Goal: Task Accomplishment & Management: Manage account settings

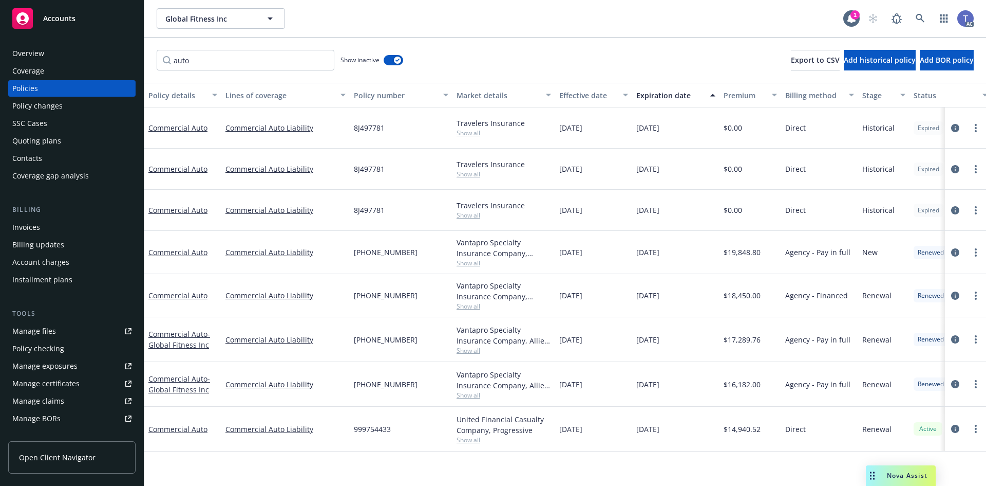
click at [65, 102] on div "Policy changes" at bounding box center [71, 106] width 119 height 16
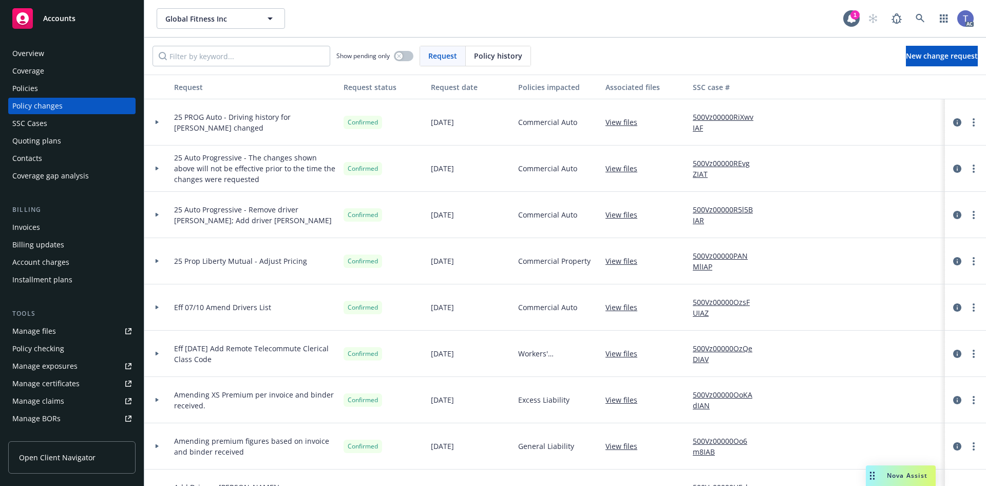
click at [450, 26] on div "Global Fitness Inc Global Fitness Inc" at bounding box center [500, 18] width 687 height 21
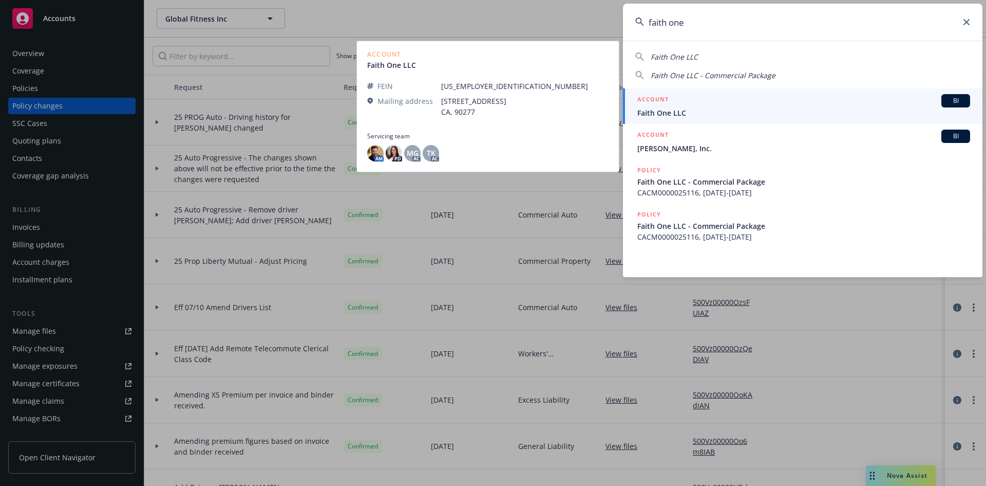
type input "faith one"
click at [701, 104] on div "ACCOUNT BI" at bounding box center [804, 100] width 333 height 13
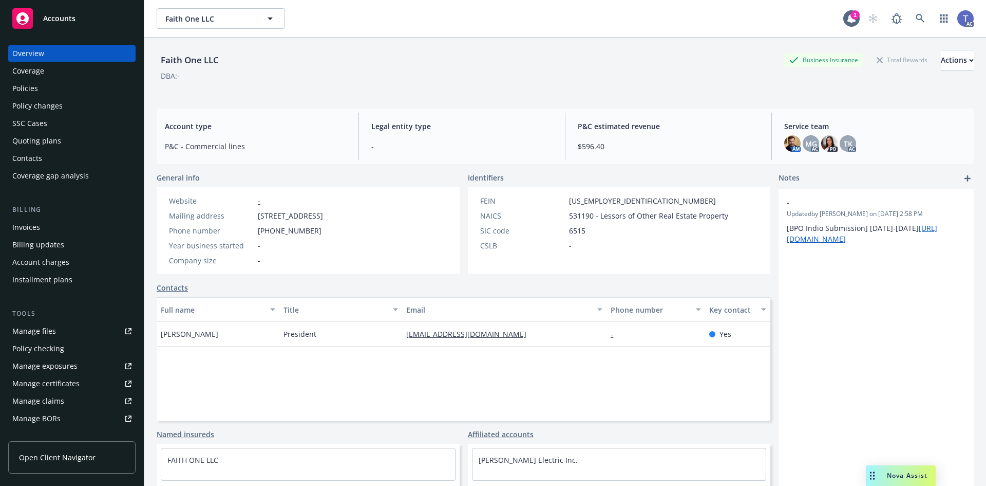
click at [81, 85] on div "Policies" at bounding box center [71, 88] width 119 height 16
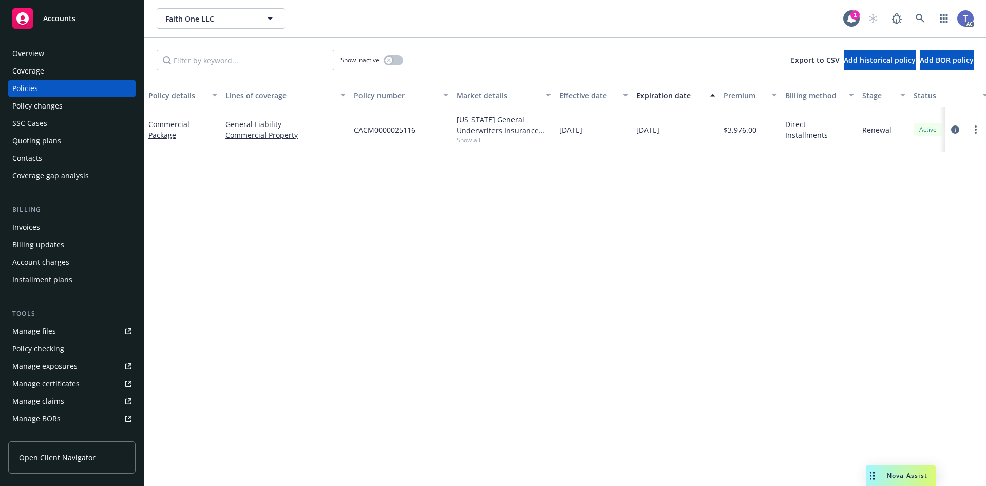
click at [40, 140] on div "Quoting plans" at bounding box center [36, 141] width 49 height 16
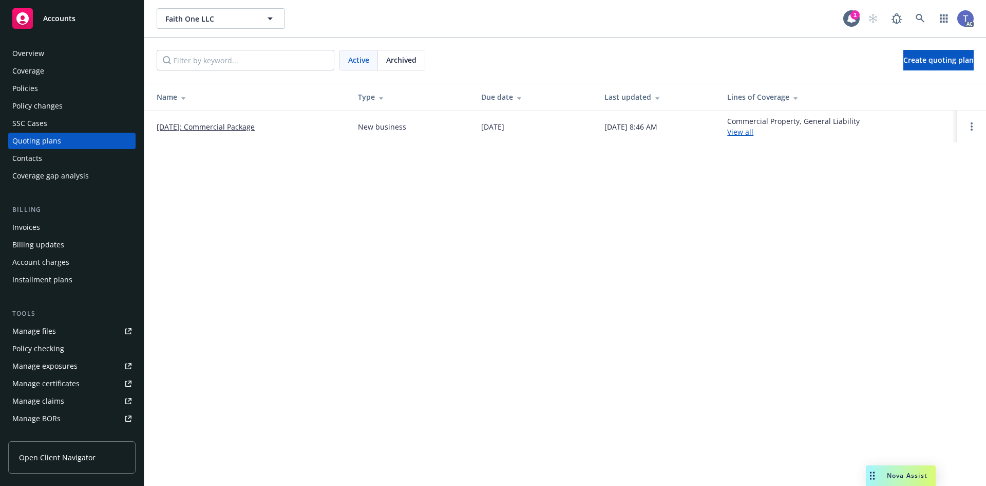
click at [79, 85] on div "Policies" at bounding box center [71, 88] width 119 height 16
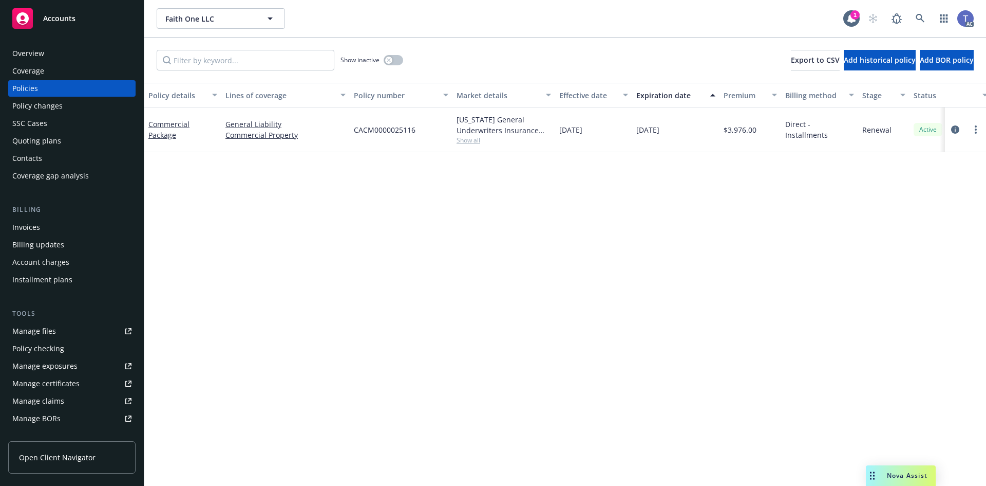
click at [36, 143] on div "Quoting plans" at bounding box center [36, 141] width 49 height 16
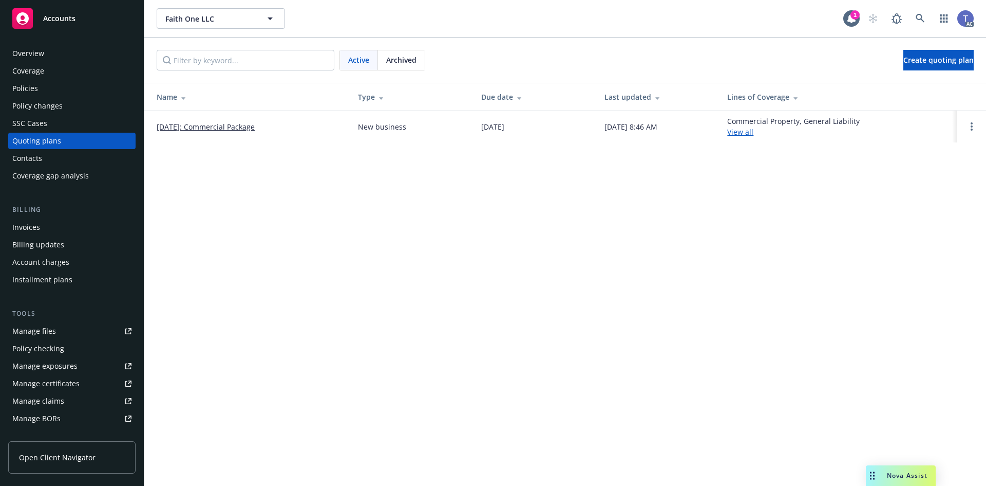
click at [397, 64] on span "Archived" at bounding box center [401, 59] width 30 height 11
click at [969, 127] on link "Open options" at bounding box center [972, 126] width 12 height 12
click at [884, 141] on td "Commercial Property, General Liability View all" at bounding box center [838, 126] width 238 height 32
click at [235, 129] on link "[DATE] Commercial Package Renewal" at bounding box center [220, 126] width 127 height 11
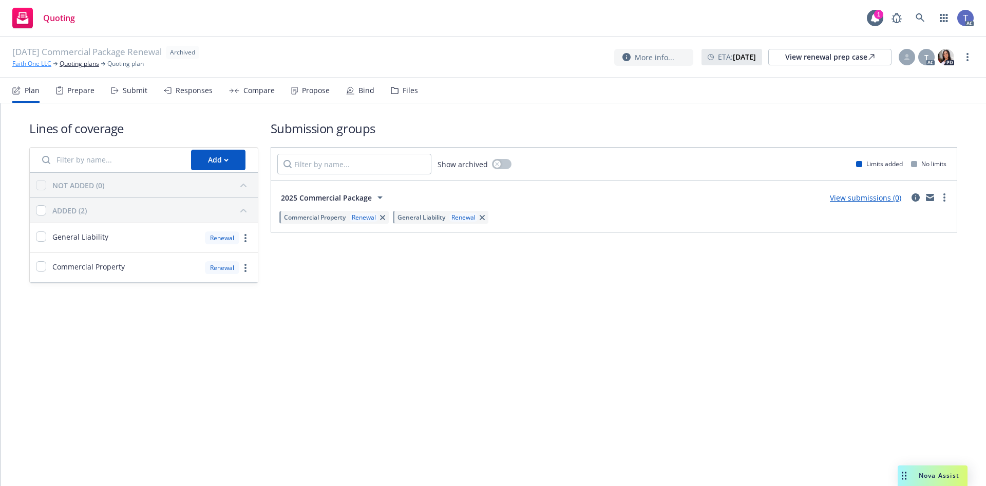
click at [28, 60] on link "Faith One LLC" at bounding box center [31, 63] width 39 height 9
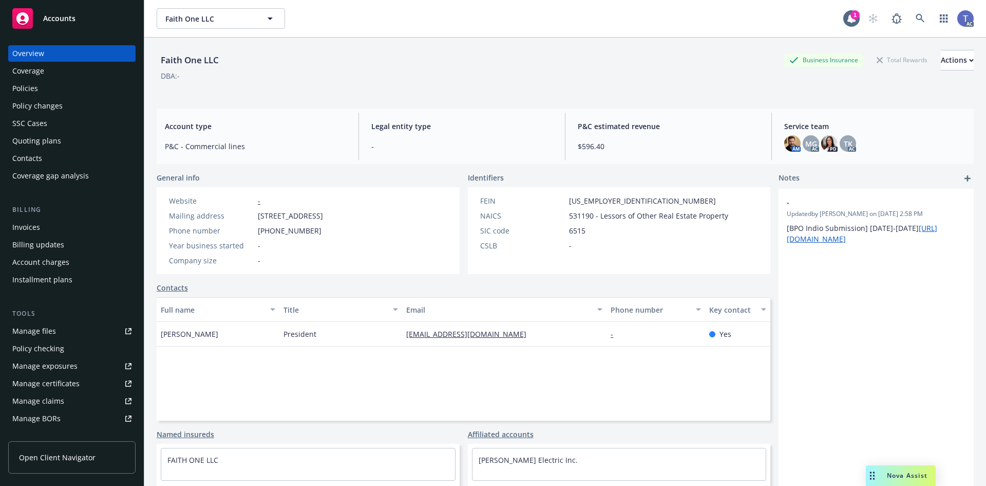
click at [35, 89] on div "Policies" at bounding box center [25, 88] width 26 height 16
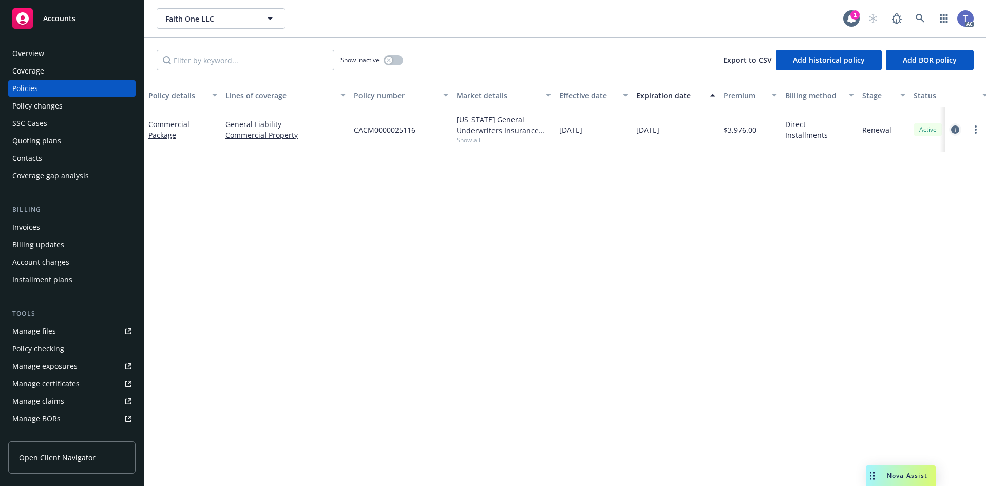
click at [954, 129] on icon "circleInformation" at bounding box center [955, 129] width 8 height 8
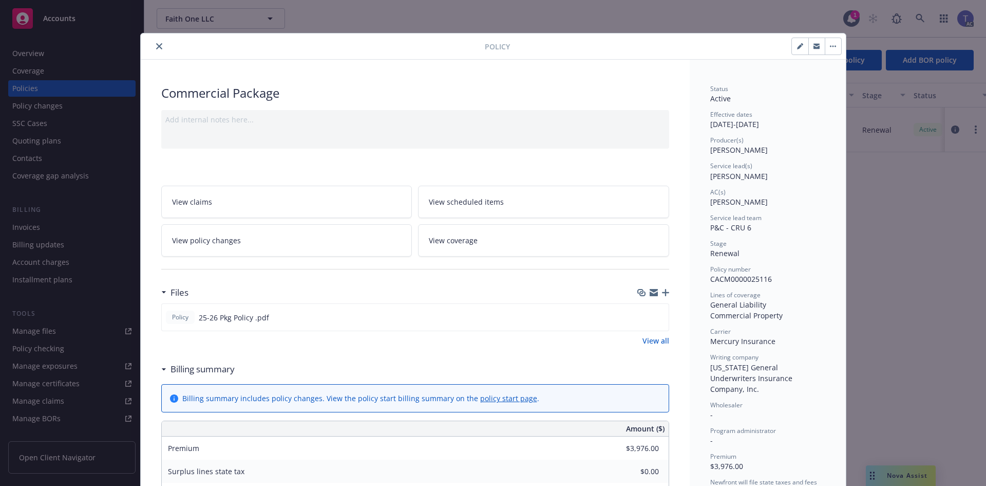
scroll to position [103, 0]
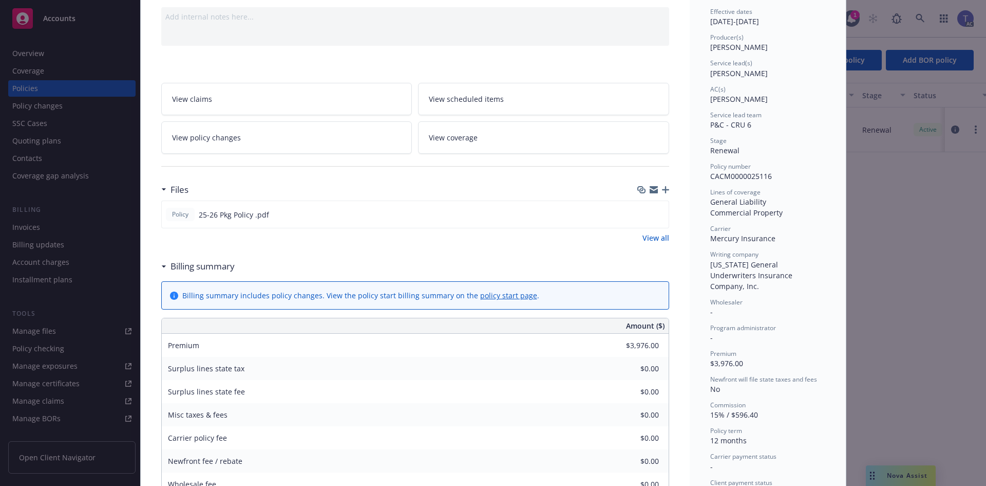
click at [664, 188] on icon "button" at bounding box center [665, 189] width 7 height 7
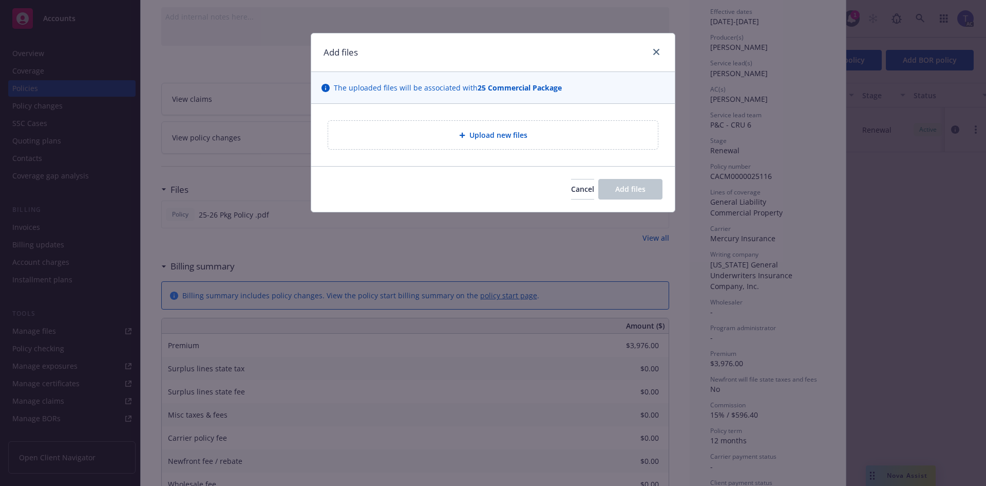
click at [508, 138] on span "Upload new files" at bounding box center [499, 134] width 58 height 11
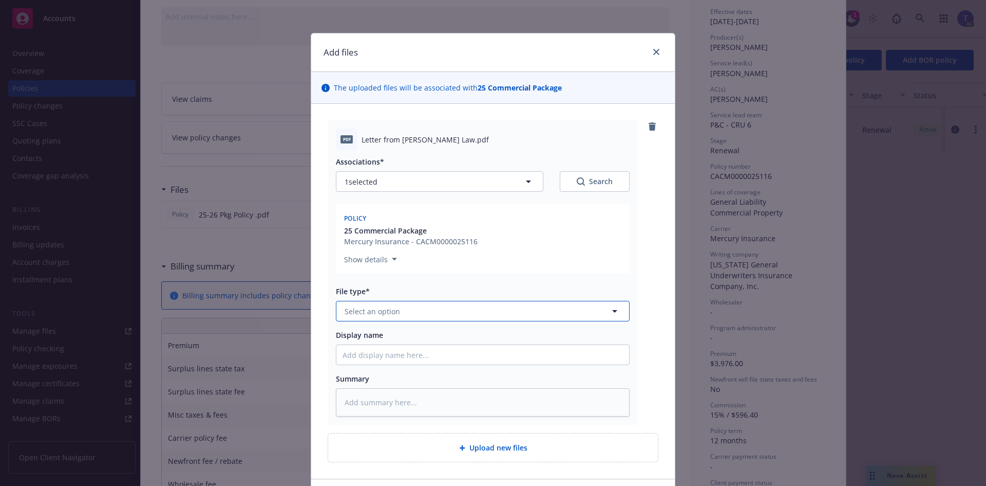
click at [408, 313] on button "Select an option" at bounding box center [483, 311] width 294 height 21
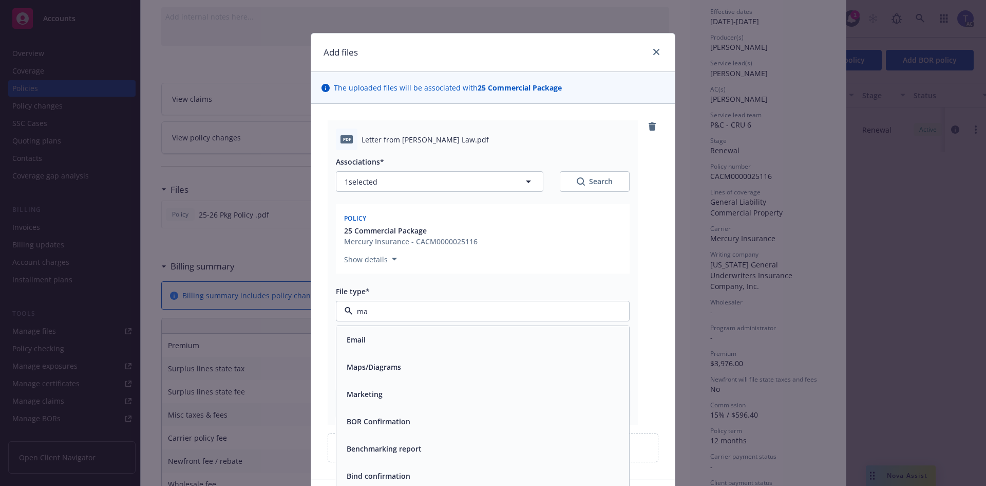
type input "m"
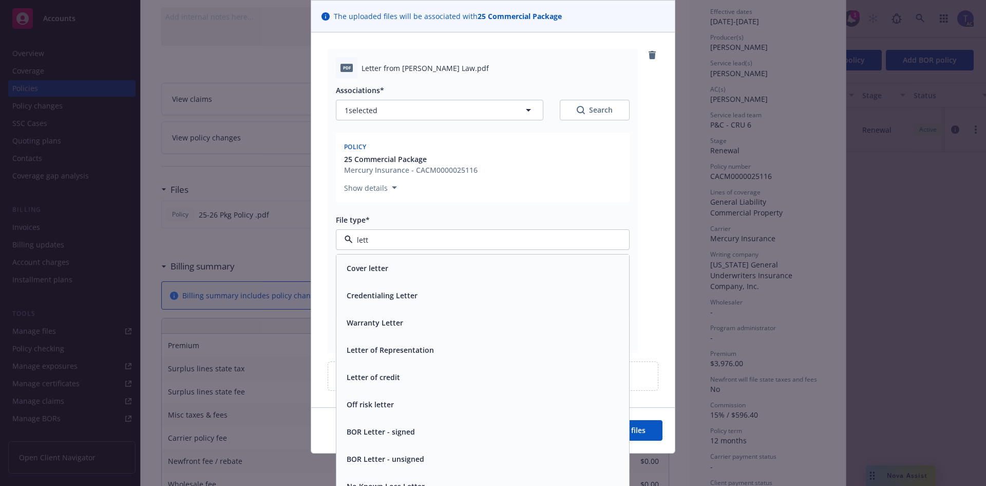
scroll to position [46, 0]
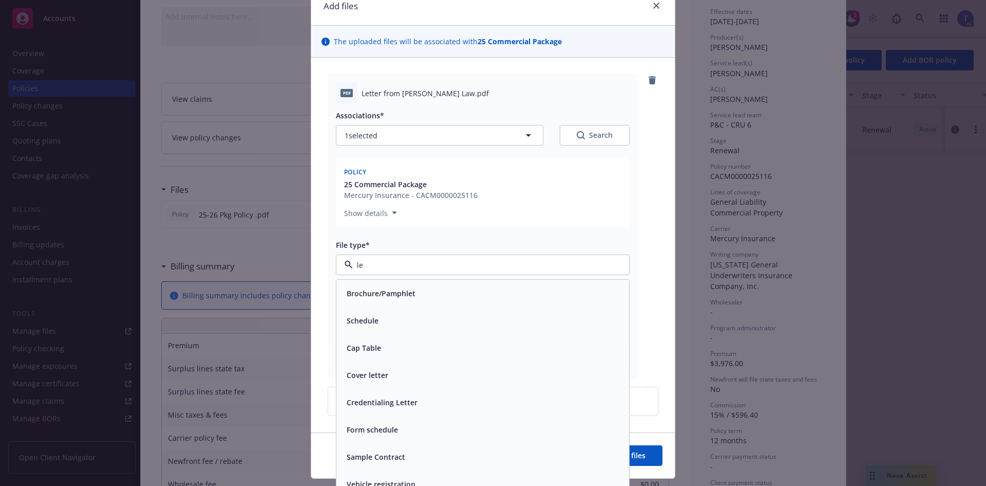
type input "l"
type input "chan"
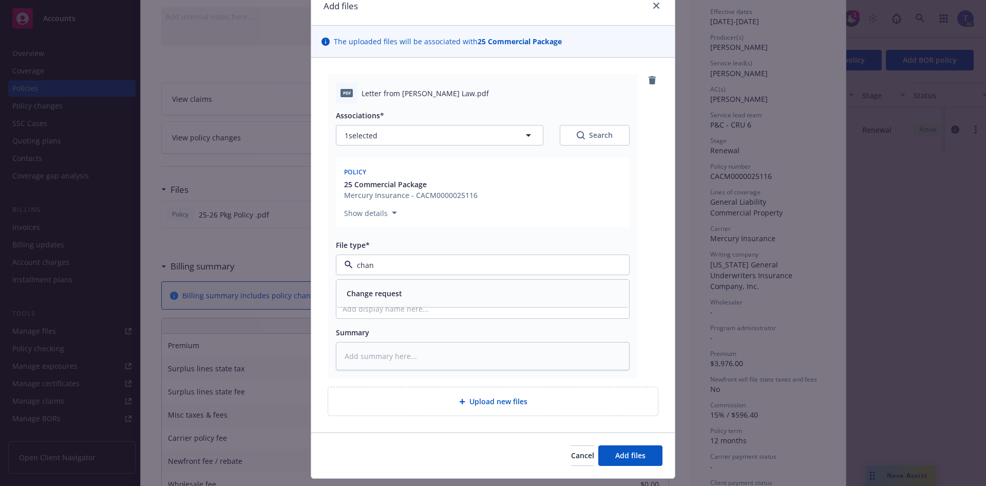
click at [380, 293] on span "Change request" at bounding box center [374, 293] width 55 height 11
drag, startPoint x: 620, startPoint y: 453, endPoint x: 647, endPoint y: 444, distance: 28.6
click at [620, 453] on span "Add files" at bounding box center [630, 455] width 30 height 10
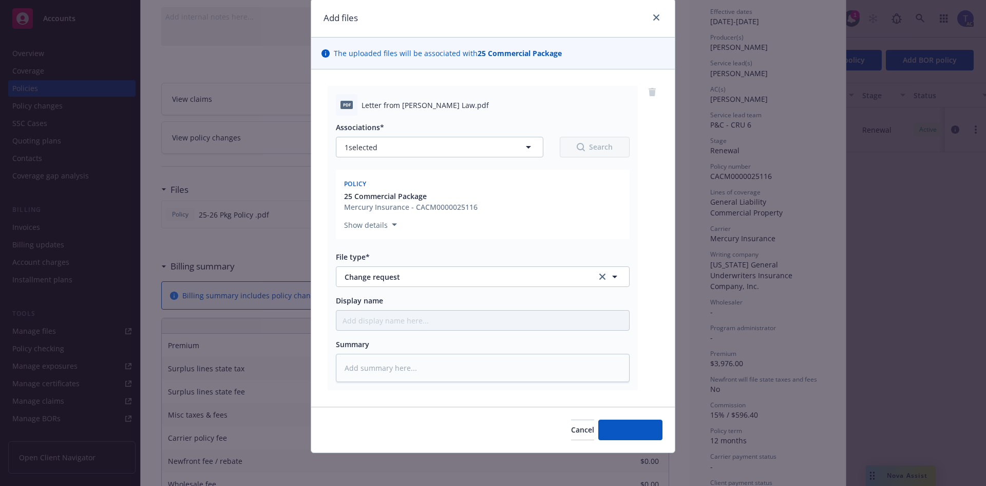
scroll to position [34, 0]
type textarea "x"
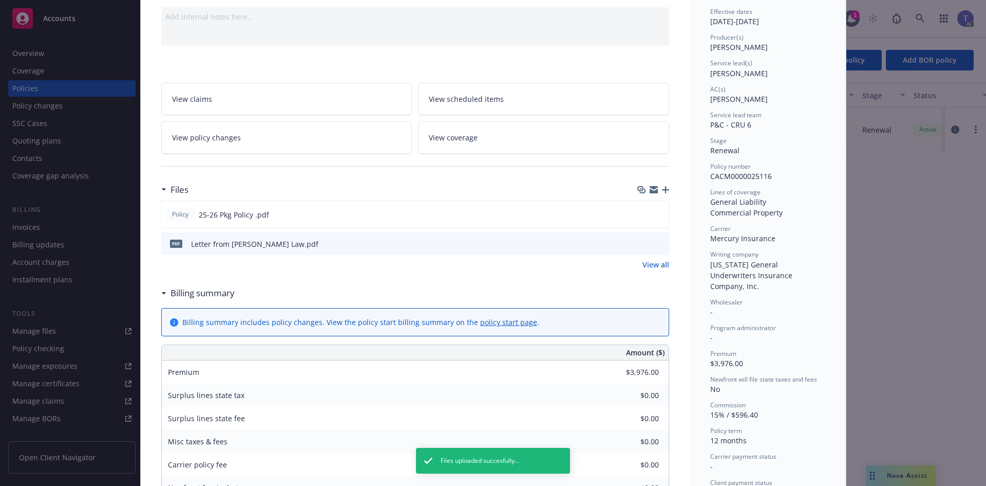
scroll to position [0, 0]
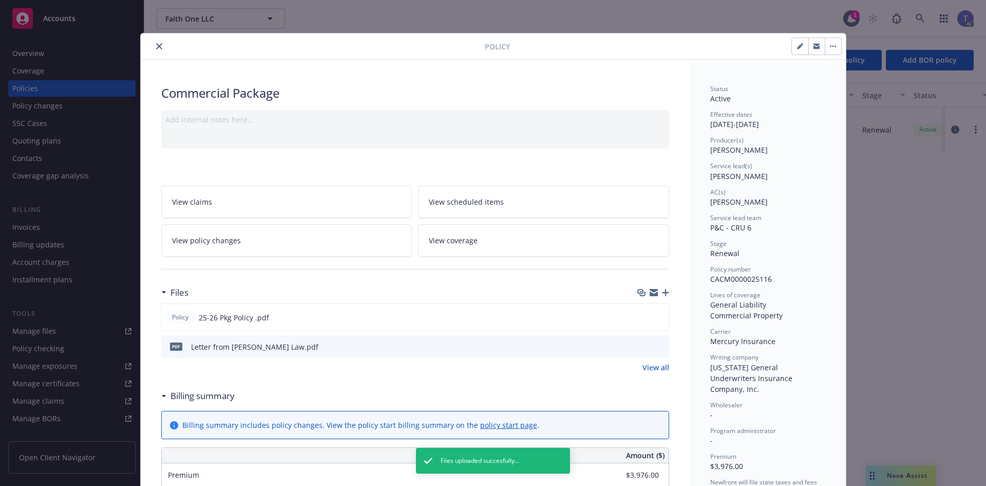
click at [156, 46] on icon "close" at bounding box center [159, 46] width 6 height 6
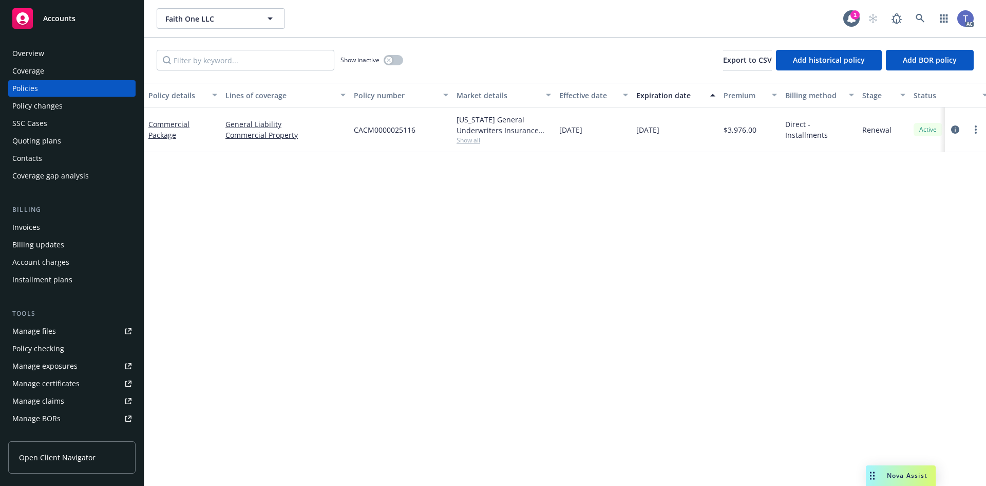
click at [405, 29] on div "Faith One LLC Faith One LLC 1 AC" at bounding box center [565, 18] width 842 height 37
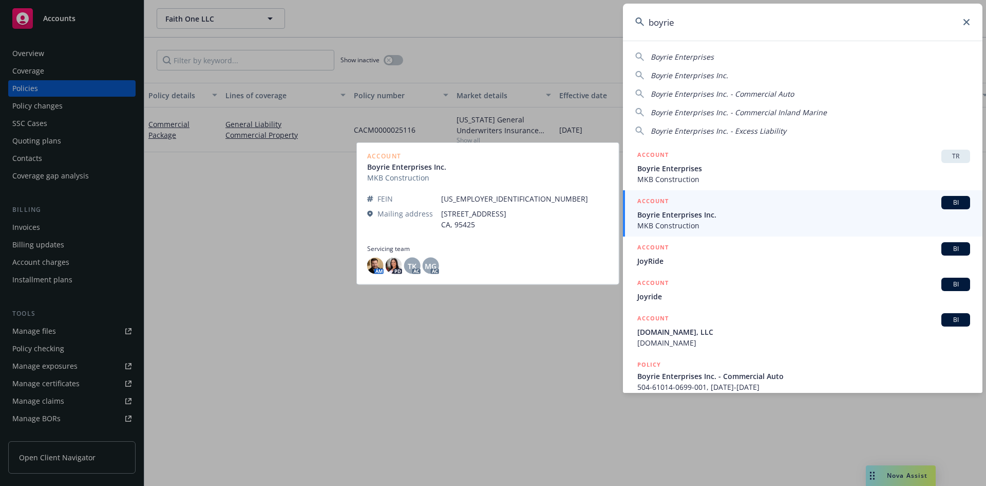
type input "boyrie"
click at [721, 225] on span "MKB Construction" at bounding box center [804, 225] width 333 height 11
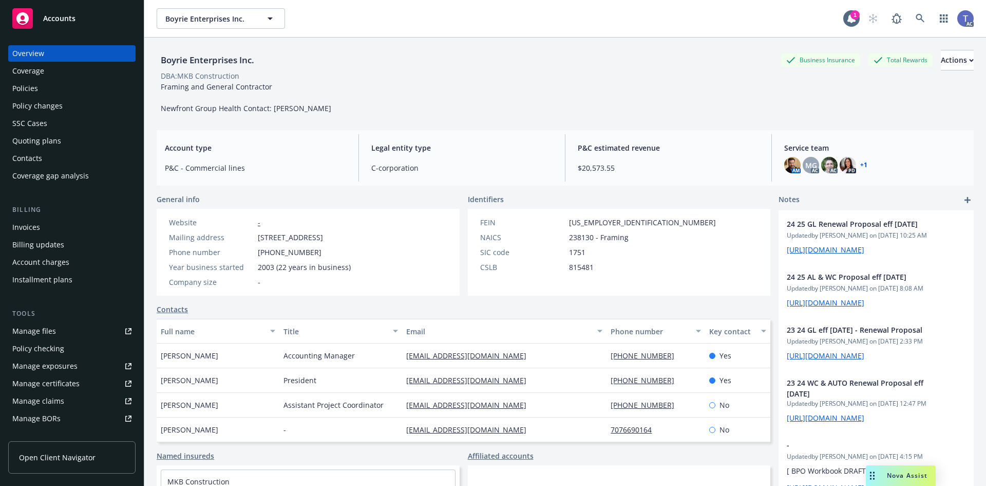
drag, startPoint x: 511, startPoint y: 243, endPoint x: 414, endPoint y: 135, distance: 144.8
click at [414, 135] on div "Legal entity type C-corporation" at bounding box center [462, 157] width 198 height 47
click at [30, 90] on div "Policies" at bounding box center [25, 88] width 26 height 16
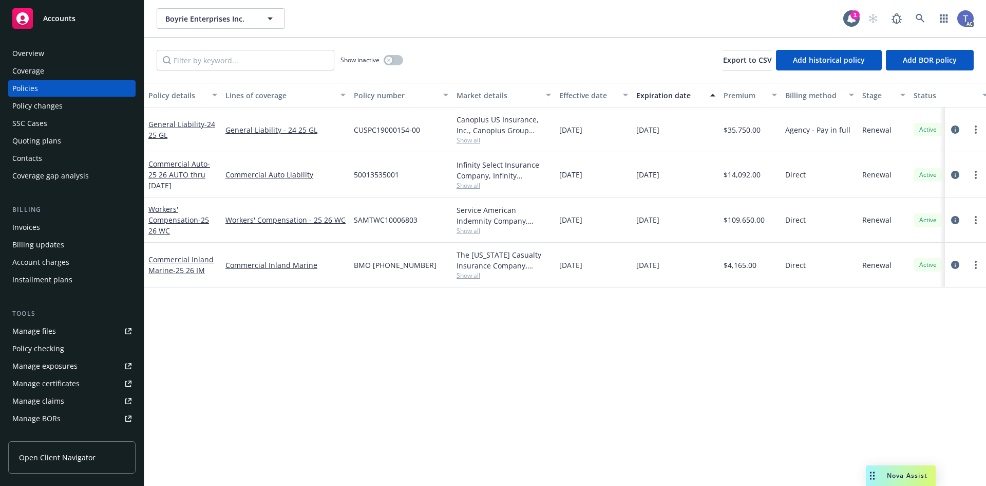
click at [44, 106] on div "Policy changes" at bounding box center [37, 106] width 50 height 16
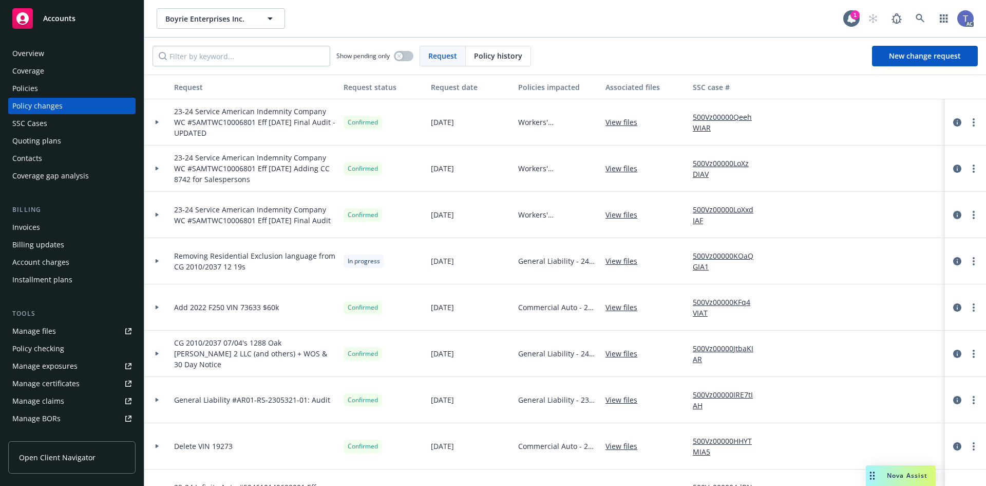
click at [51, 90] on div "Policies" at bounding box center [71, 88] width 119 height 16
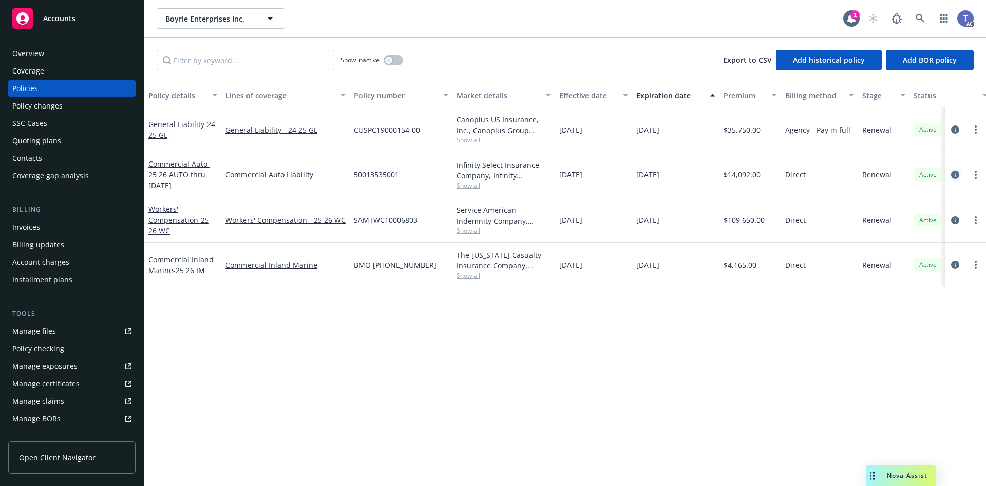
click at [960, 173] on link "circleInformation" at bounding box center [955, 175] width 12 height 12
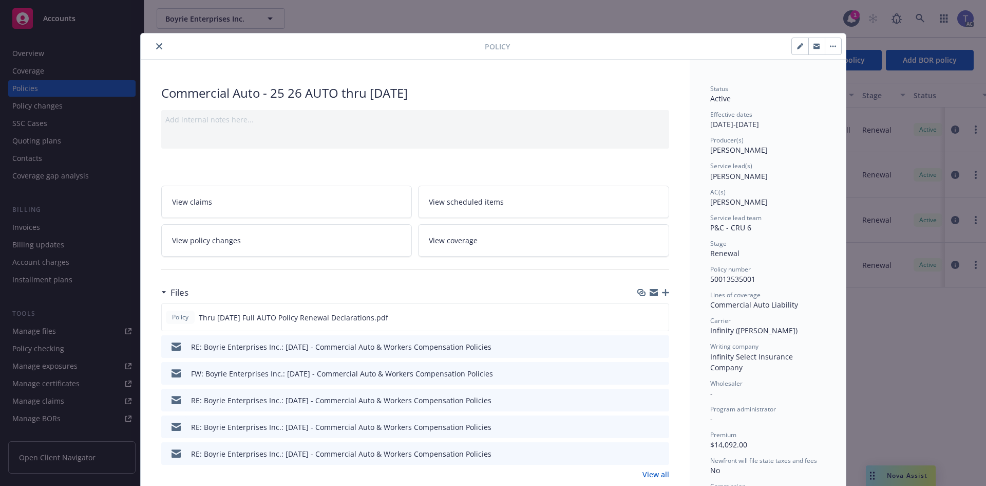
click at [257, 245] on link "View policy changes" at bounding box center [286, 240] width 251 height 32
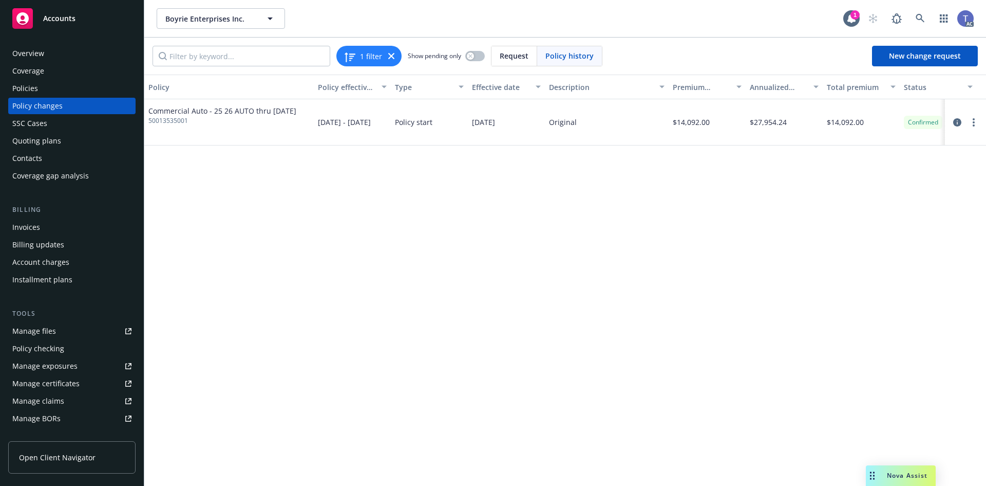
click at [51, 92] on div "Policies" at bounding box center [71, 88] width 119 height 16
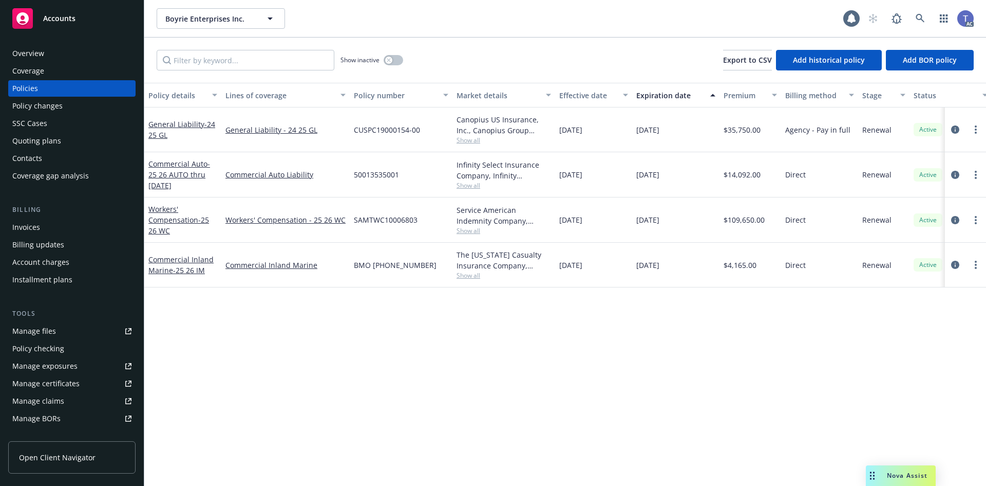
click at [385, 176] on span "50013535001" at bounding box center [376, 174] width 45 height 11
copy span "50013535001"
